Goal: Transaction & Acquisition: Purchase product/service

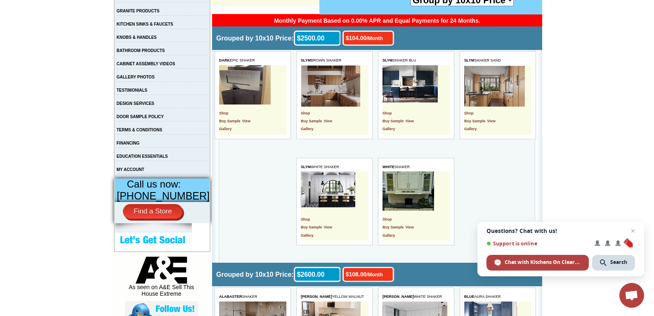
scroll to position [173, 0]
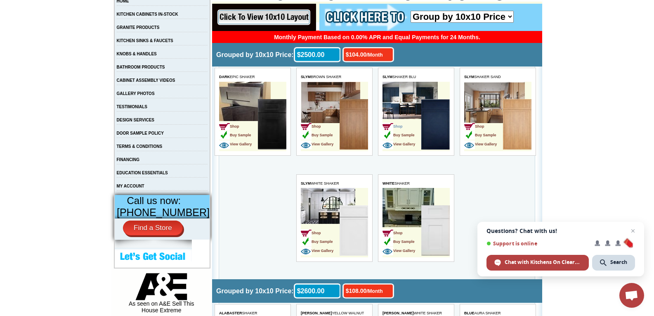
click at [397, 127] on span "Shop" at bounding box center [393, 126] width 20 height 4
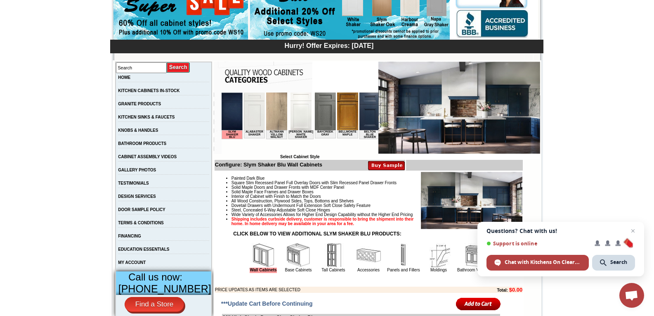
scroll to position [99, 0]
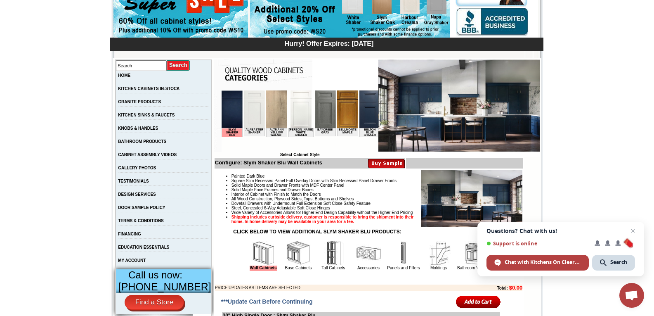
click at [232, 118] on img at bounding box center [231, 109] width 21 height 38
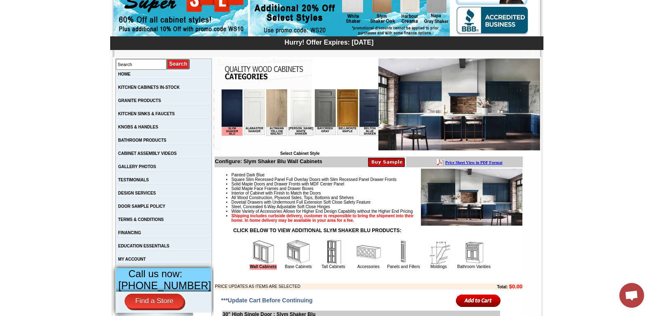
scroll to position [116, 0]
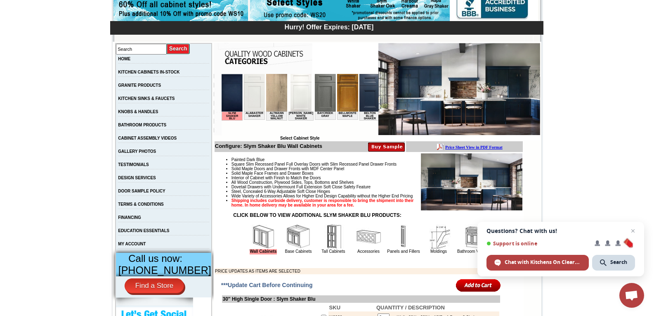
click at [286, 244] on img at bounding box center [298, 236] width 25 height 25
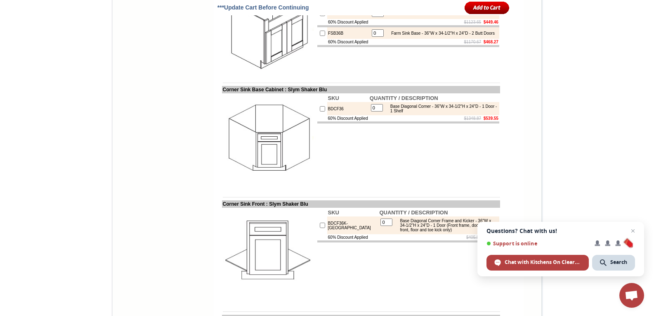
scroll to position [1255, 0]
